Goal: Information Seeking & Learning: Learn about a topic

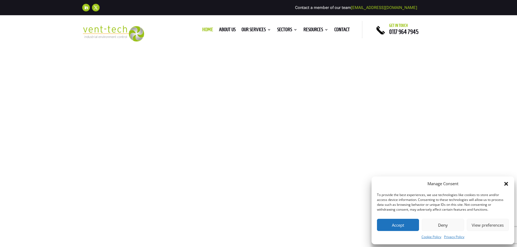
click at [389, 227] on button "Accept" at bounding box center [398, 225] width 42 height 12
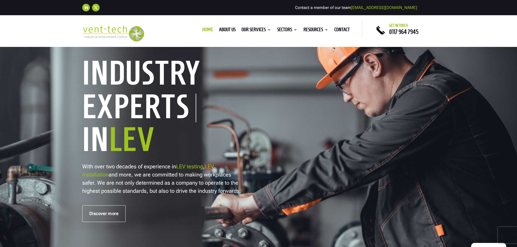
scroll to position [27, 0]
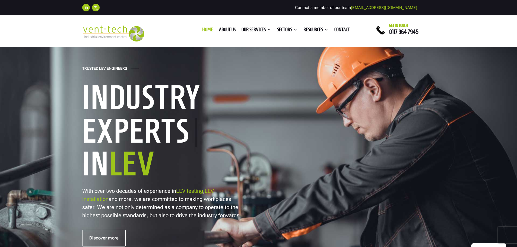
click at [191, 190] on link "LEV testing" at bounding box center [189, 191] width 27 height 7
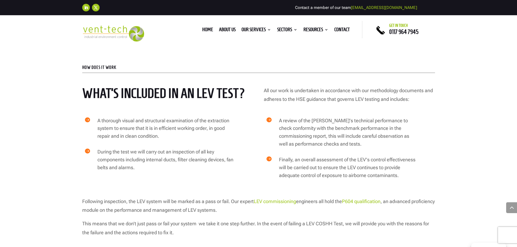
scroll to position [896, 0]
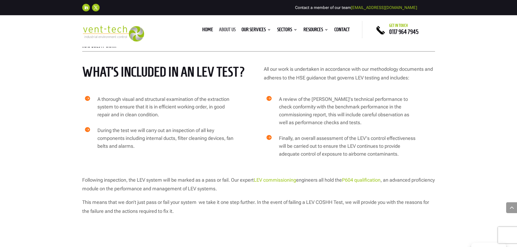
click at [221, 28] on link "About us" at bounding box center [227, 31] width 17 height 6
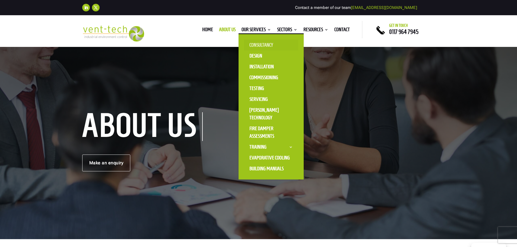
click at [258, 43] on link "Consultancy" at bounding box center [271, 45] width 54 height 11
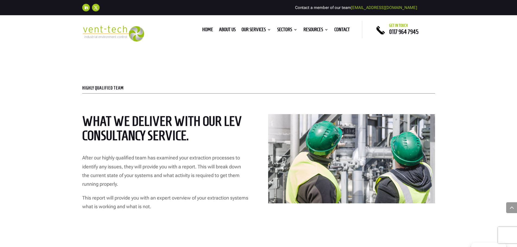
scroll to position [1005, 0]
